Goal: Use online tool/utility: Utilize a website feature to perform a specific function

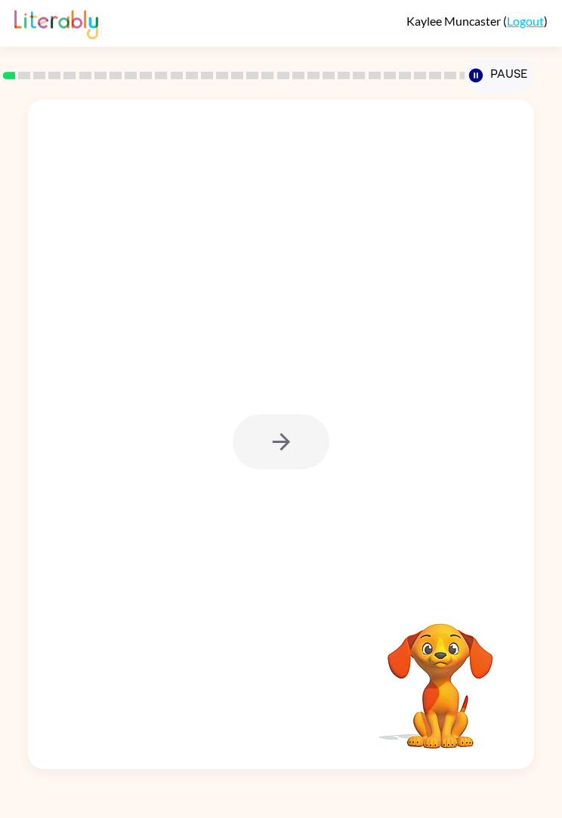
click at [287, 442] on div at bounding box center [280, 441] width 97 height 55
click at [282, 452] on div at bounding box center [280, 441] width 97 height 55
click at [313, 435] on div at bounding box center [280, 441] width 97 height 55
click at [294, 437] on button "button" at bounding box center [280, 441] width 97 height 55
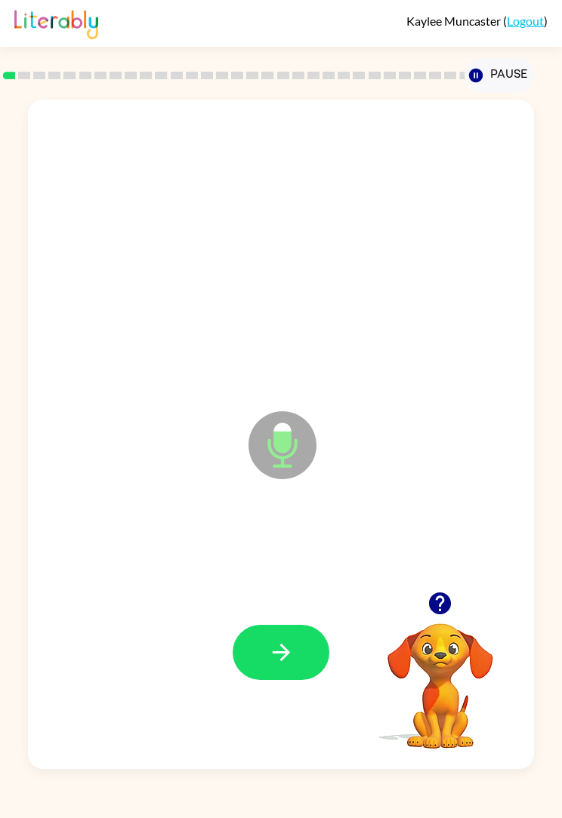
click at [289, 654] on icon "button" at bounding box center [281, 652] width 26 height 26
click at [302, 631] on button "button" at bounding box center [280, 652] width 97 height 55
click at [291, 658] on icon "button" at bounding box center [281, 652] width 26 height 26
click at [304, 641] on button "button" at bounding box center [280, 652] width 97 height 55
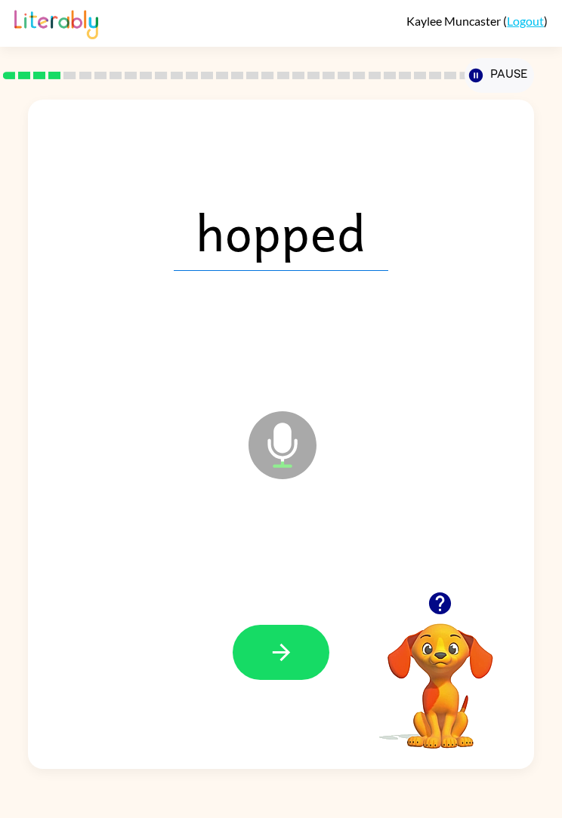
click at [297, 656] on button "button" at bounding box center [280, 652] width 97 height 55
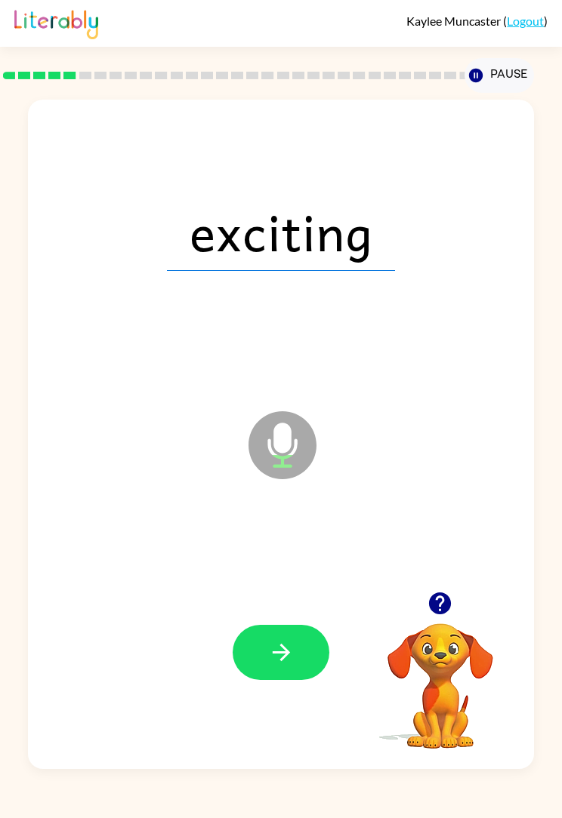
click at [290, 637] on button "button" at bounding box center [280, 652] width 97 height 55
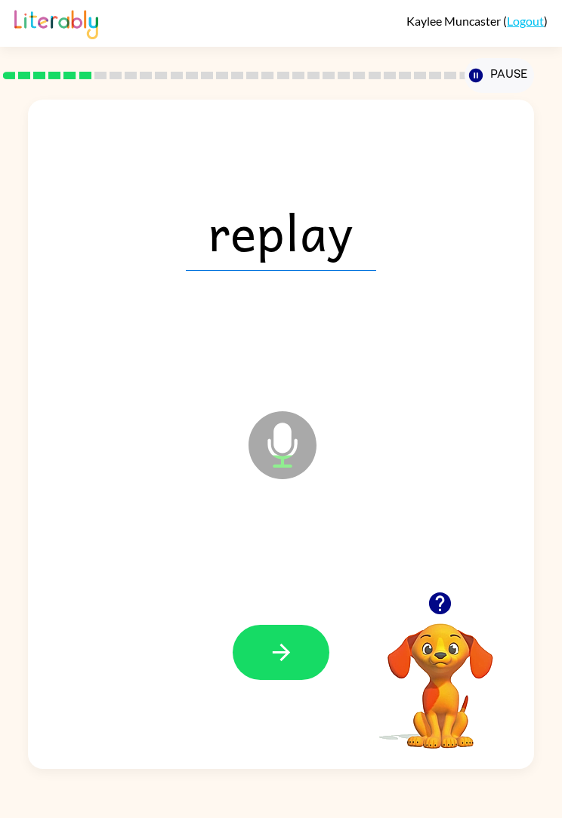
click at [273, 645] on icon "button" at bounding box center [281, 652] width 26 height 26
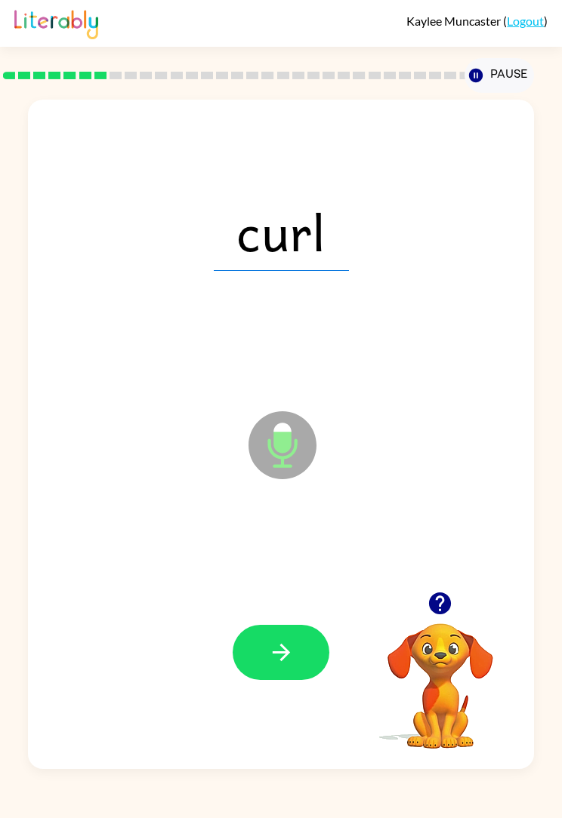
click at [277, 636] on button "button" at bounding box center [280, 652] width 97 height 55
click at [270, 654] on icon "button" at bounding box center [281, 652] width 26 height 26
click at [283, 650] on icon "button" at bounding box center [281, 652] width 26 height 26
click at [293, 644] on icon "button" at bounding box center [281, 652] width 26 height 26
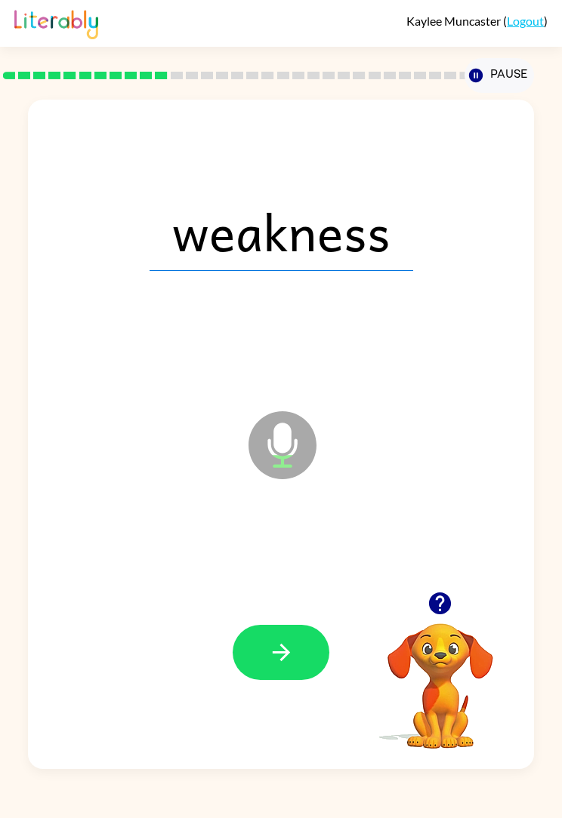
click at [296, 648] on button "button" at bounding box center [280, 652] width 97 height 55
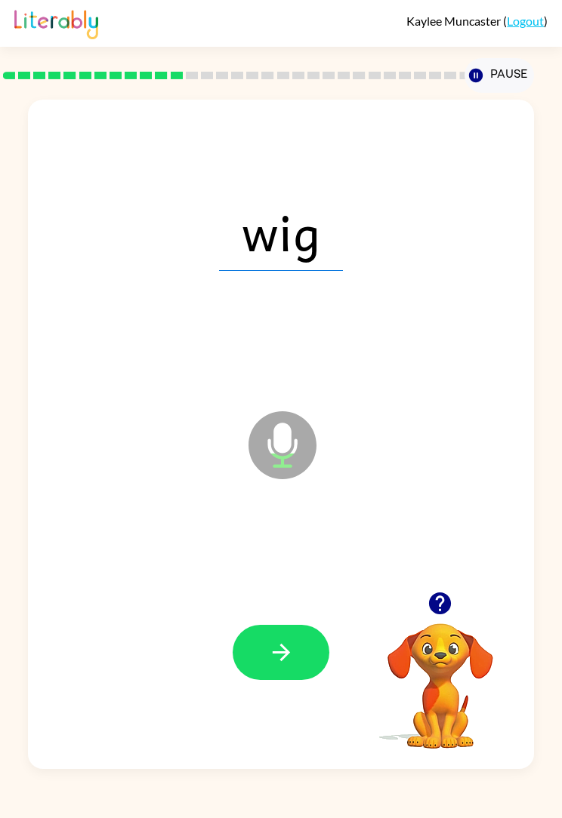
click at [298, 640] on button "button" at bounding box center [280, 652] width 97 height 55
click at [278, 636] on button "button" at bounding box center [280, 652] width 97 height 55
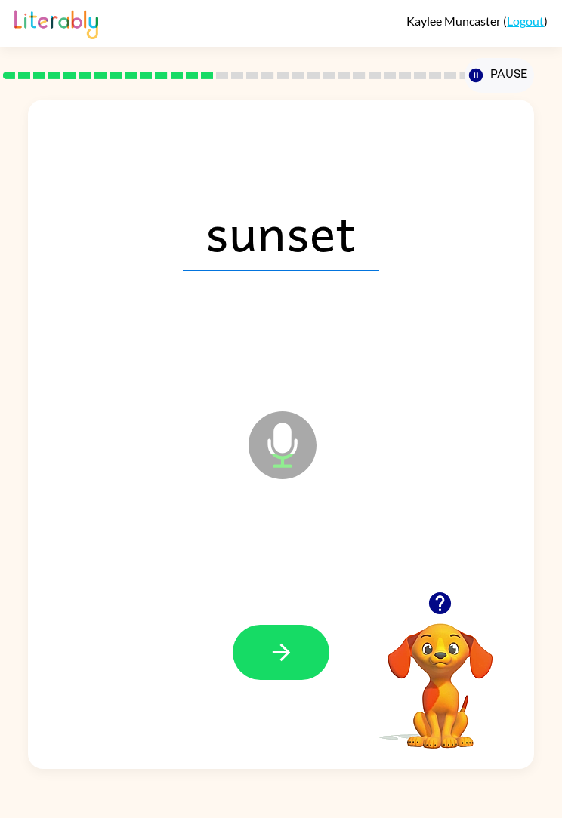
click at [279, 641] on icon "button" at bounding box center [281, 652] width 26 height 26
click at [256, 641] on button "button" at bounding box center [280, 652] width 97 height 55
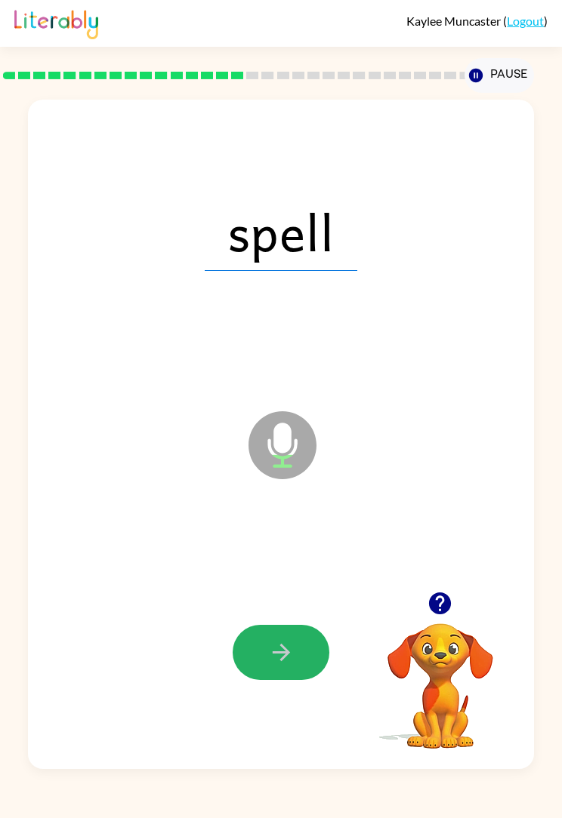
click at [298, 630] on button "button" at bounding box center [280, 652] width 97 height 55
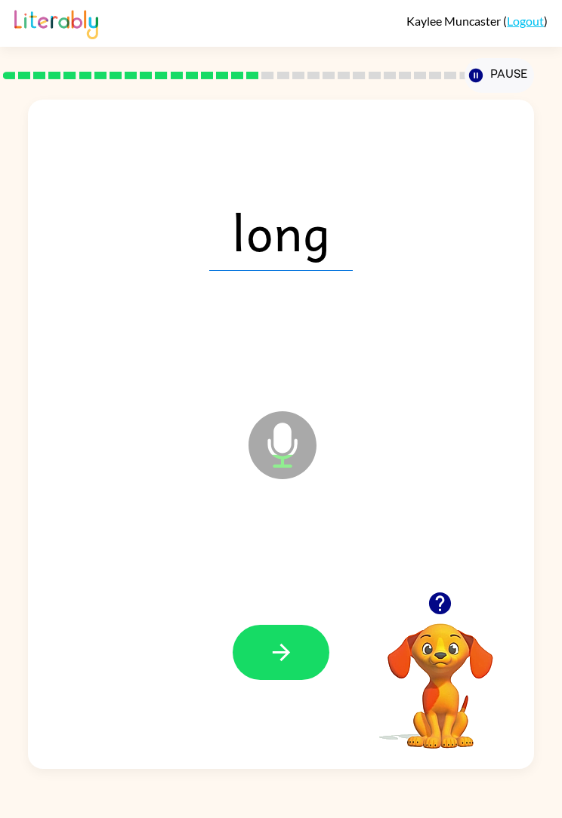
click at [272, 660] on icon "button" at bounding box center [281, 652] width 26 height 26
click at [272, 648] on icon "button" at bounding box center [281, 652] width 26 height 26
click at [266, 642] on button "button" at bounding box center [280, 652] width 97 height 55
click at [260, 654] on button "button" at bounding box center [280, 652] width 97 height 55
click at [278, 663] on icon "button" at bounding box center [281, 652] width 26 height 26
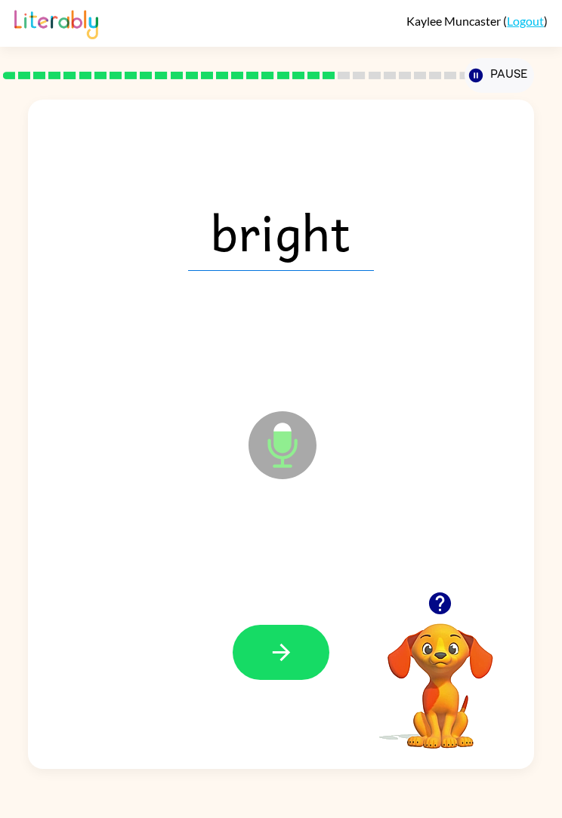
click at [269, 676] on button "button" at bounding box center [280, 652] width 97 height 55
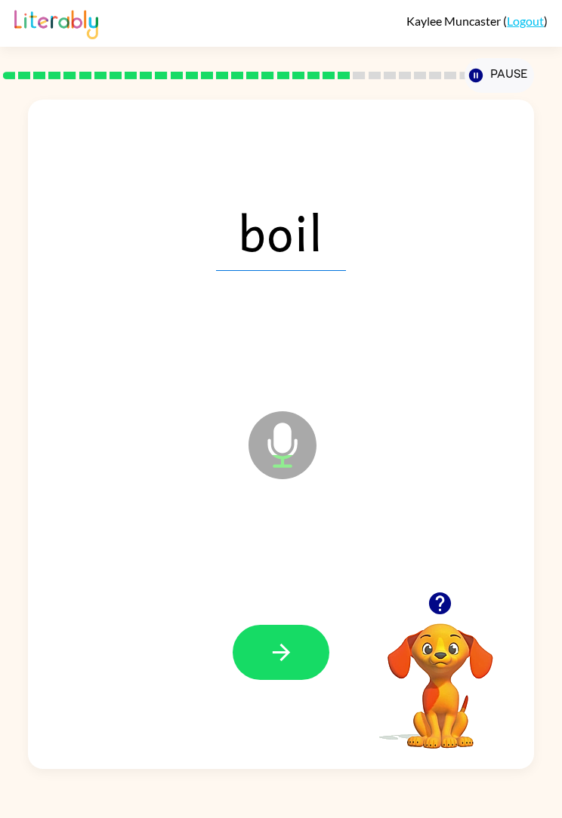
click at [263, 650] on button "button" at bounding box center [280, 652] width 97 height 55
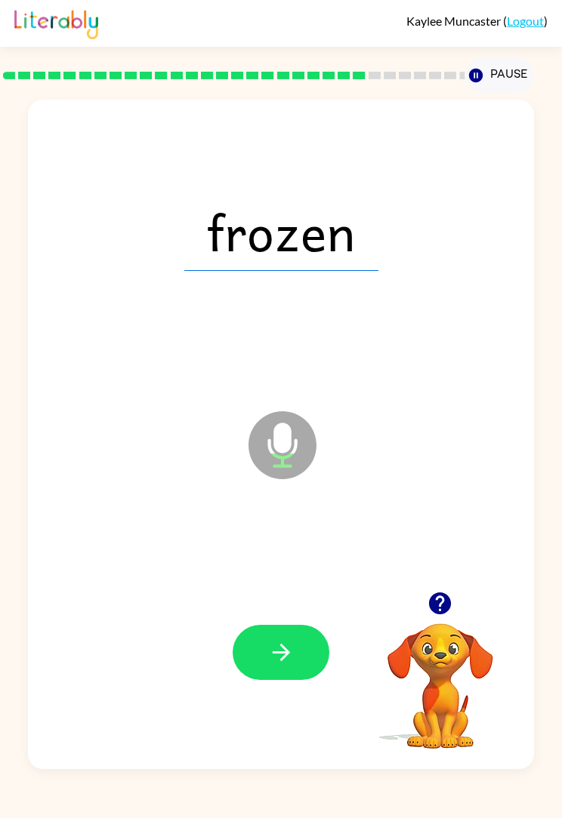
click at [275, 675] on button "button" at bounding box center [280, 652] width 97 height 55
click at [278, 657] on icon "button" at bounding box center [281, 652] width 26 height 26
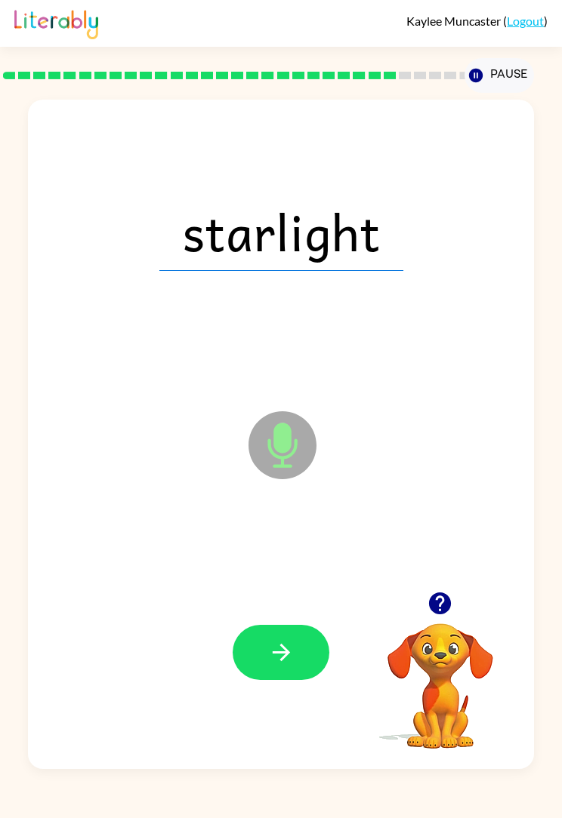
click at [280, 636] on button "button" at bounding box center [280, 652] width 97 height 55
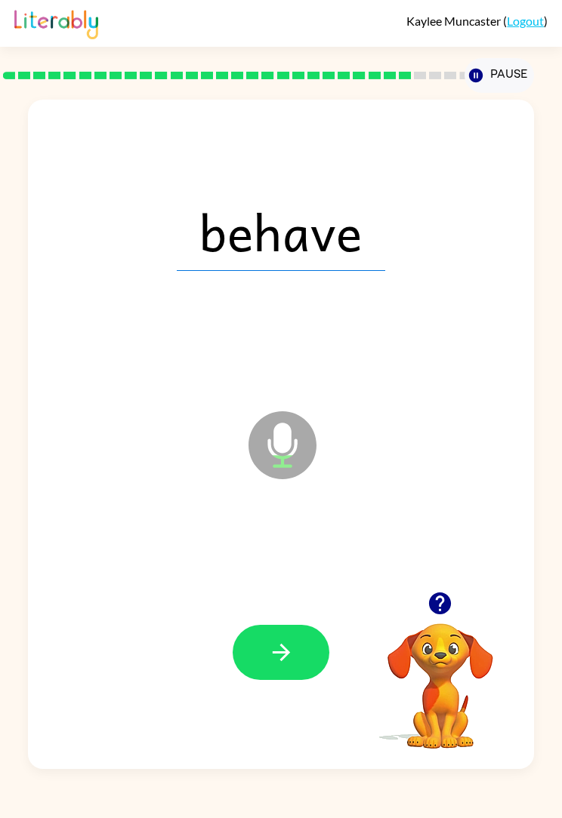
click at [260, 628] on button "button" at bounding box center [280, 652] width 97 height 55
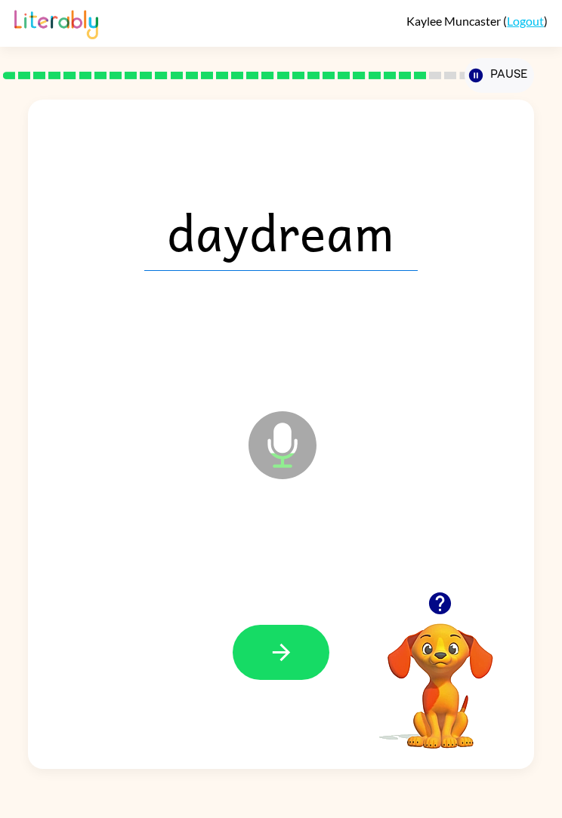
click at [269, 652] on icon "button" at bounding box center [281, 652] width 26 height 26
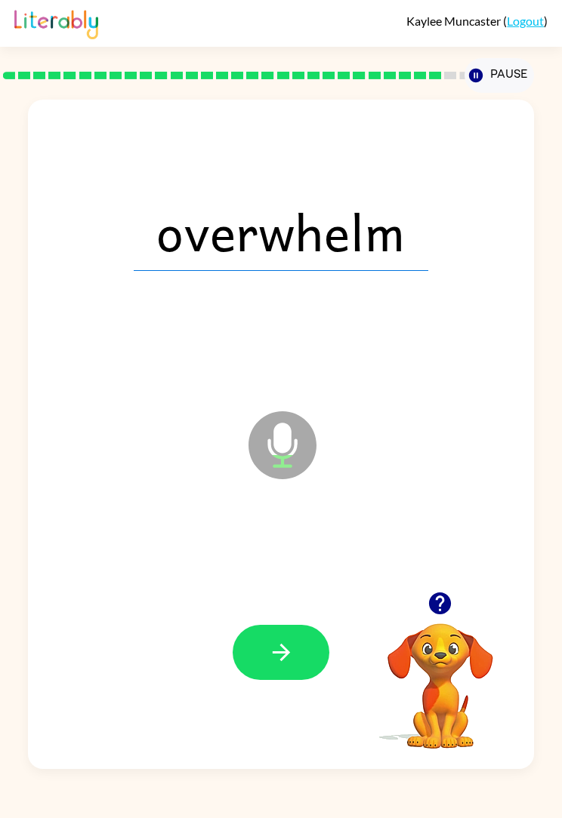
click at [272, 650] on icon "button" at bounding box center [281, 652] width 26 height 26
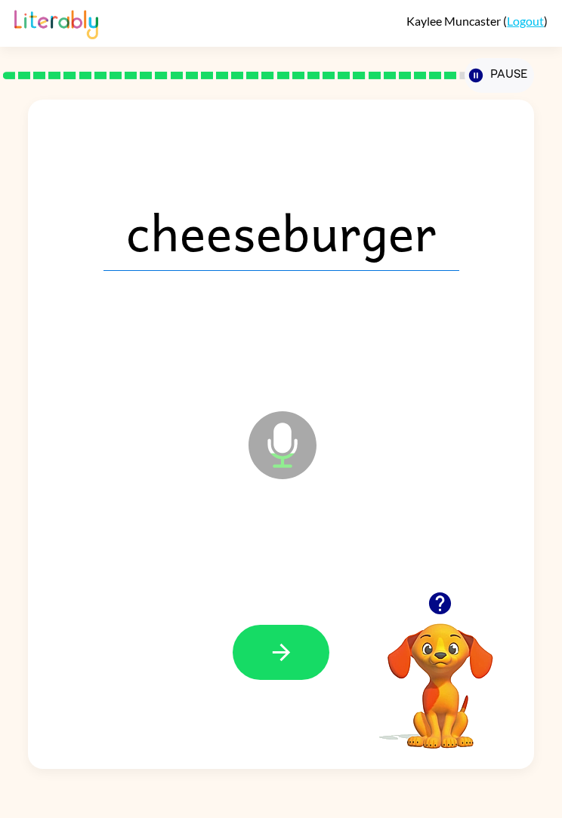
click at [306, 650] on button "button" at bounding box center [280, 652] width 97 height 55
